Goal: Task Accomplishment & Management: Manage account settings

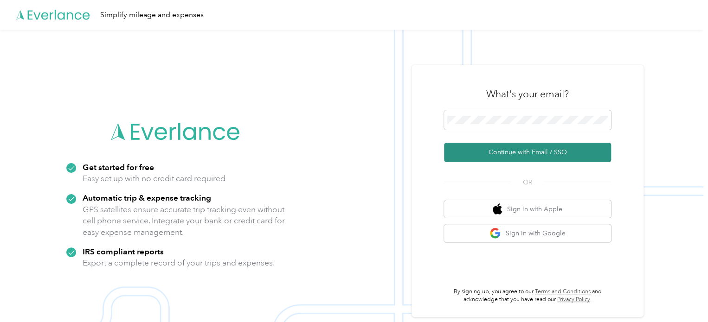
click at [523, 152] on button "Continue with Email / SSO" at bounding box center [527, 152] width 167 height 19
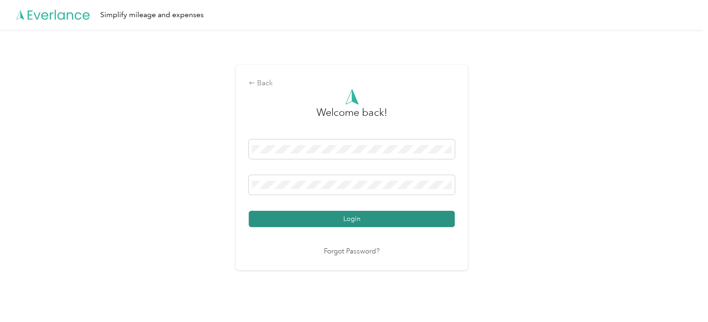
click at [359, 217] on button "Login" at bounding box center [352, 219] width 206 height 16
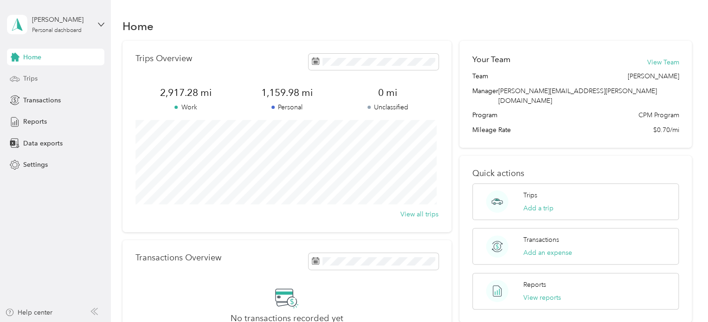
click at [19, 77] on icon at bounding box center [15, 79] width 10 height 10
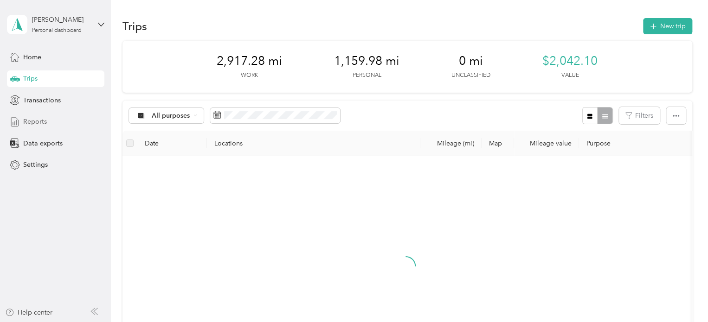
click at [37, 125] on span "Reports" at bounding box center [35, 122] width 24 height 10
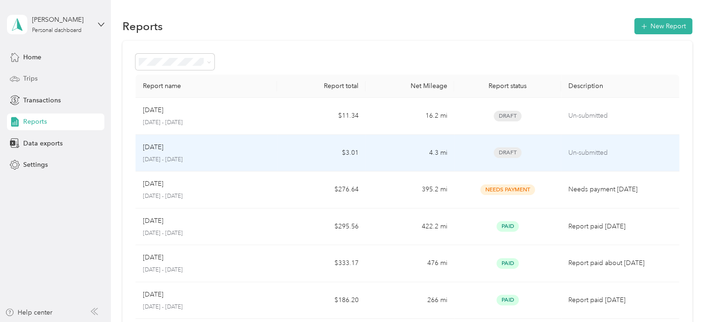
click at [153, 153] on div "Aug [DATE] - [DATE]" at bounding box center [206, 153] width 127 height 22
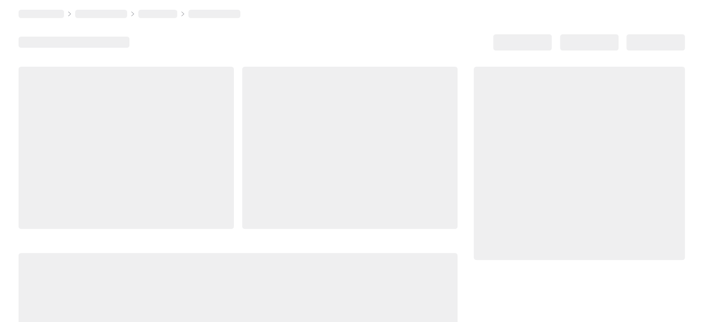
click at [153, 153] on div at bounding box center [126, 148] width 215 height 162
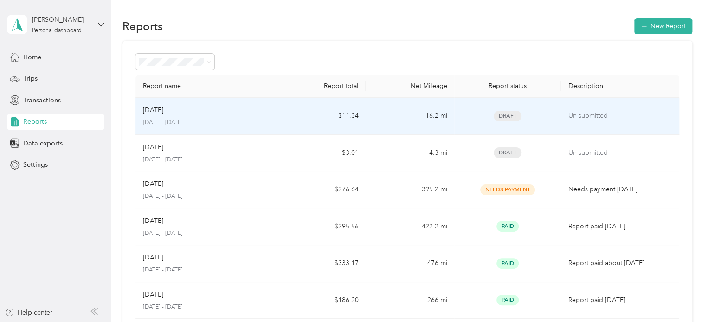
click at [173, 110] on div "[DATE]" at bounding box center [206, 110] width 127 height 10
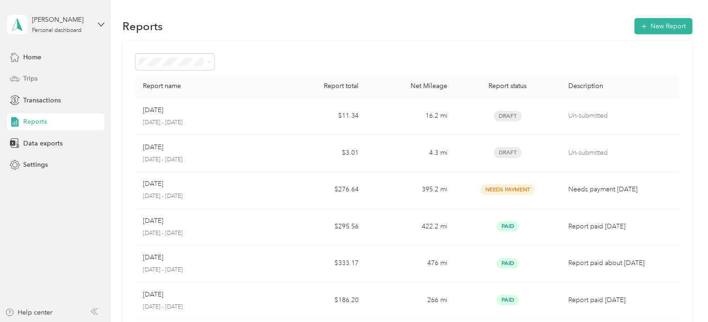
click at [29, 72] on div "Trips" at bounding box center [55, 78] width 97 height 17
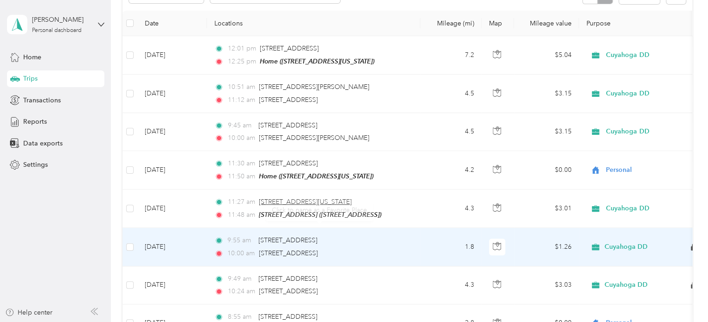
scroll to position [93, 0]
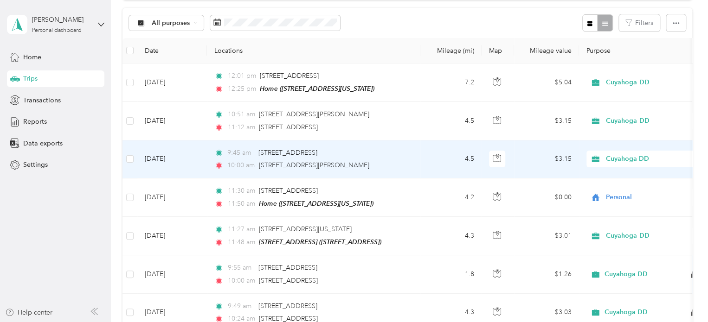
click at [170, 157] on td "[DATE]" at bounding box center [172, 159] width 70 height 38
click at [170, 322] on div at bounding box center [351, 322] width 703 height 0
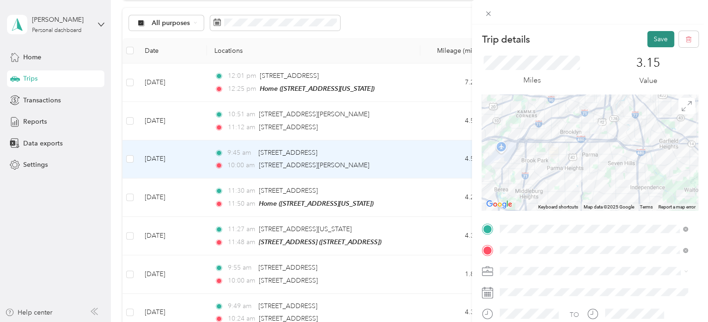
click at [651, 36] on button "Save" at bounding box center [660, 39] width 27 height 16
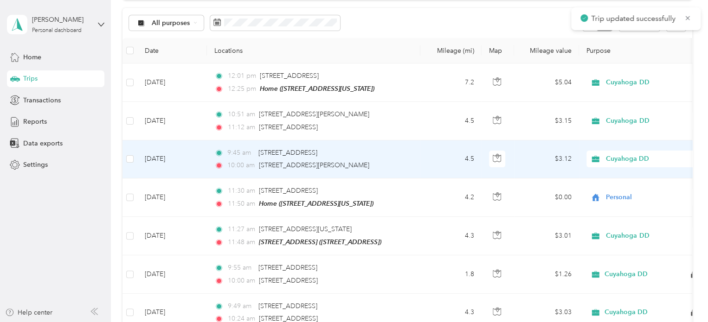
click at [626, 161] on span "Cuyahoga DD" at bounding box center [648, 159] width 85 height 10
click at [629, 188] on span "Personal" at bounding box center [652, 192] width 86 height 10
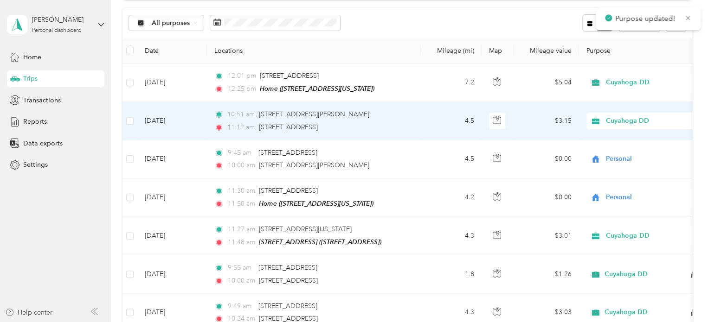
click at [150, 121] on td "[DATE]" at bounding box center [172, 121] width 70 height 38
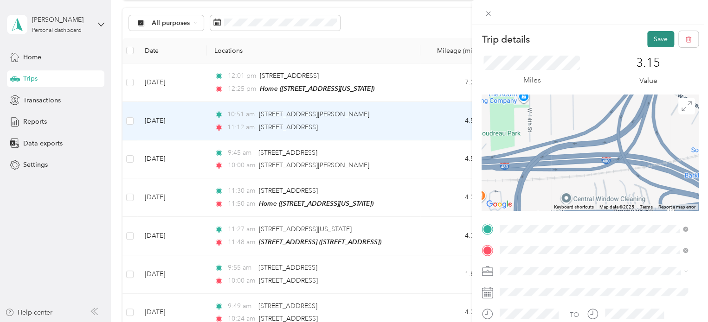
click at [658, 41] on button "Save" at bounding box center [660, 39] width 27 height 16
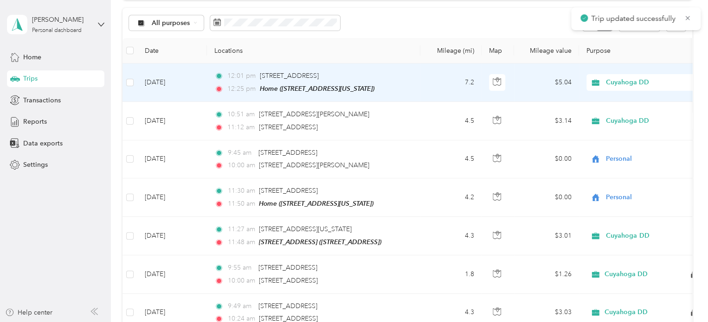
click at [156, 85] on td "[DATE]" at bounding box center [172, 83] width 70 height 38
click at [156, 85] on div at bounding box center [354, 161] width 708 height 322
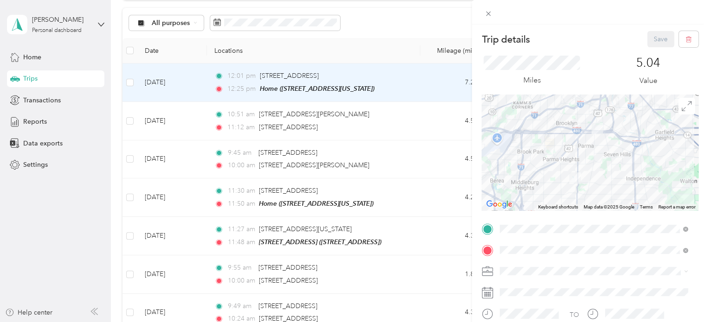
scroll to position [93, 0]
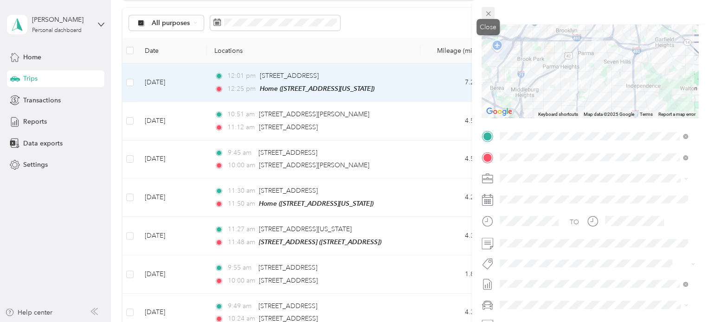
click at [488, 16] on icon at bounding box center [488, 14] width 8 height 8
